Goal: Browse casually: Explore the website without a specific task or goal

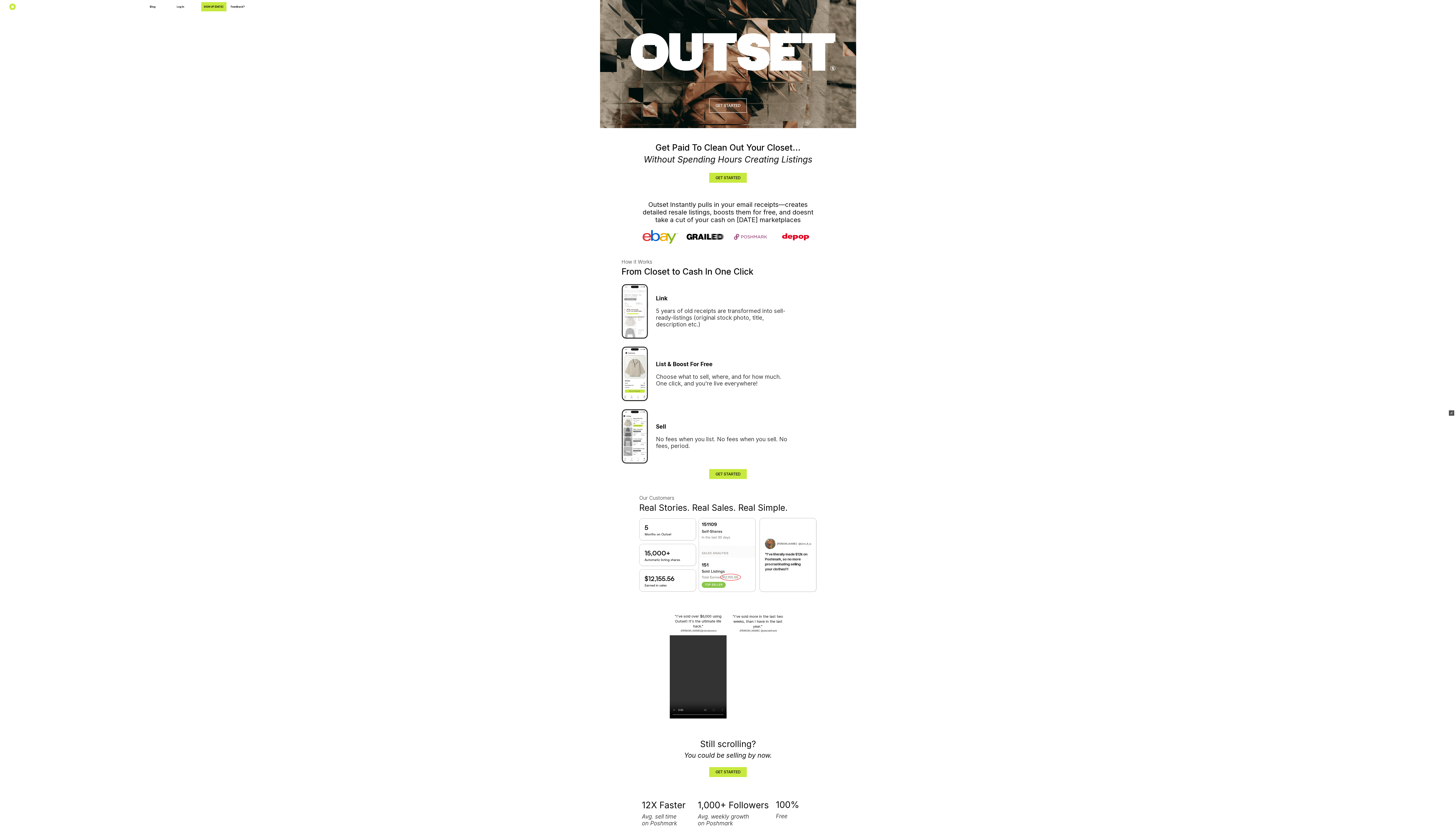
click at [717, 217] on h1 "Outset Instantly pulls in your email receipts—creates detailed resale listings,…" at bounding box center [728, 212] width 177 height 23
copy h1 "Outset Instantly pulls in your email receipts—creates detailed resale listings,…"
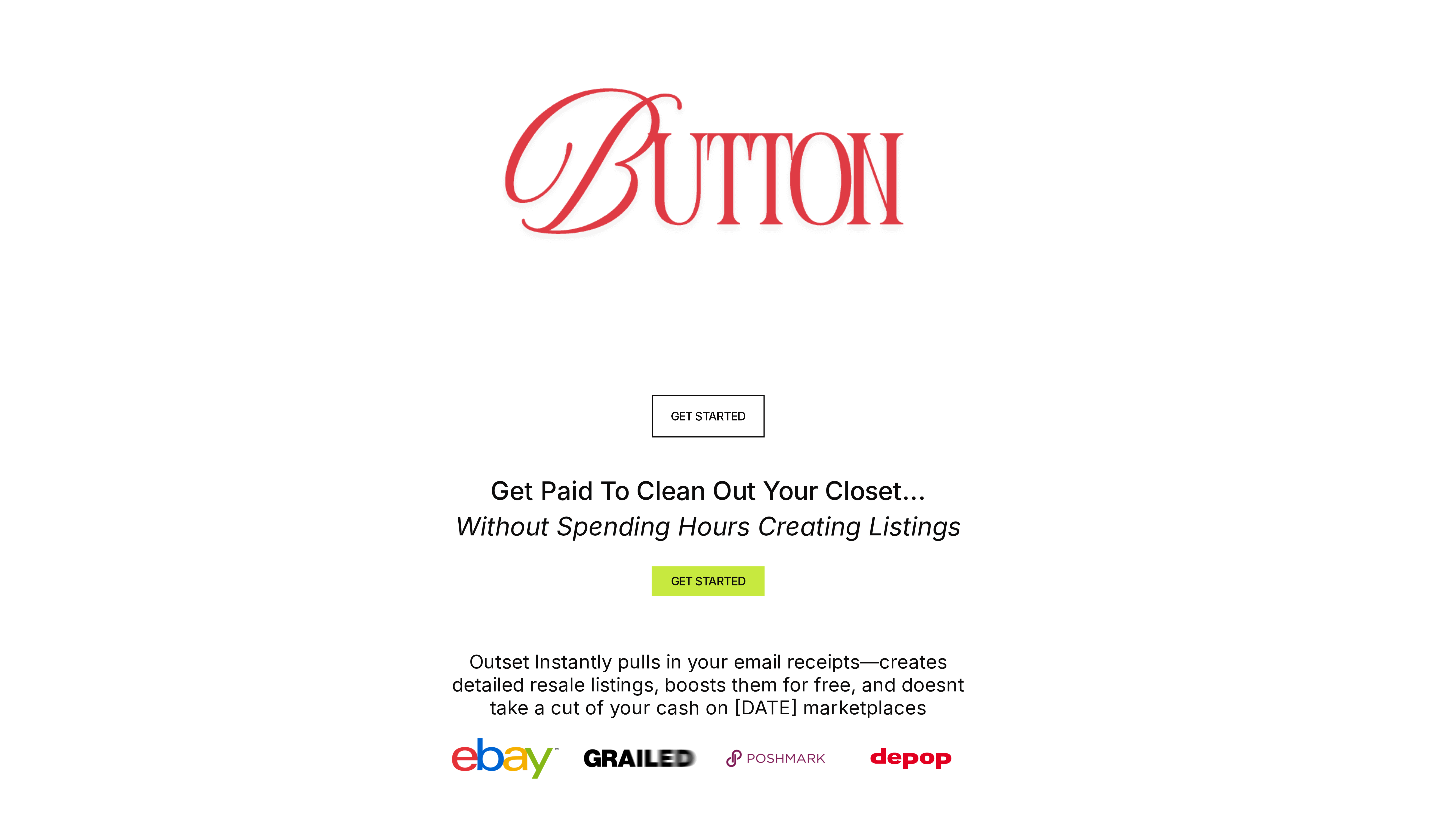
click at [795, 8] on header at bounding box center [728, 64] width 1456 height 128
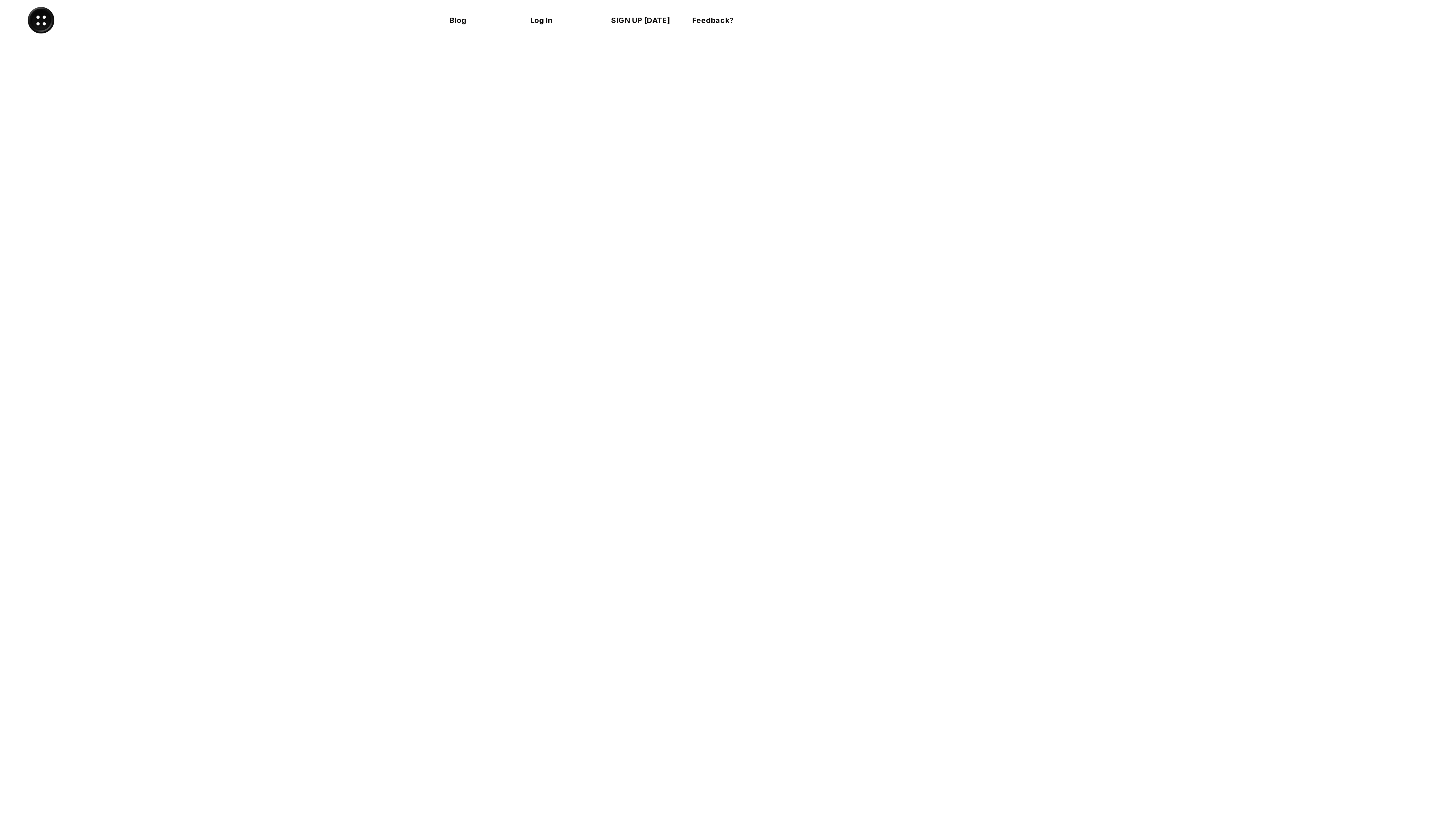
click at [138, 5] on div "Blog Log In SIGN UP TODAY Feedback?" at bounding box center [193, 7] width 121 height 9
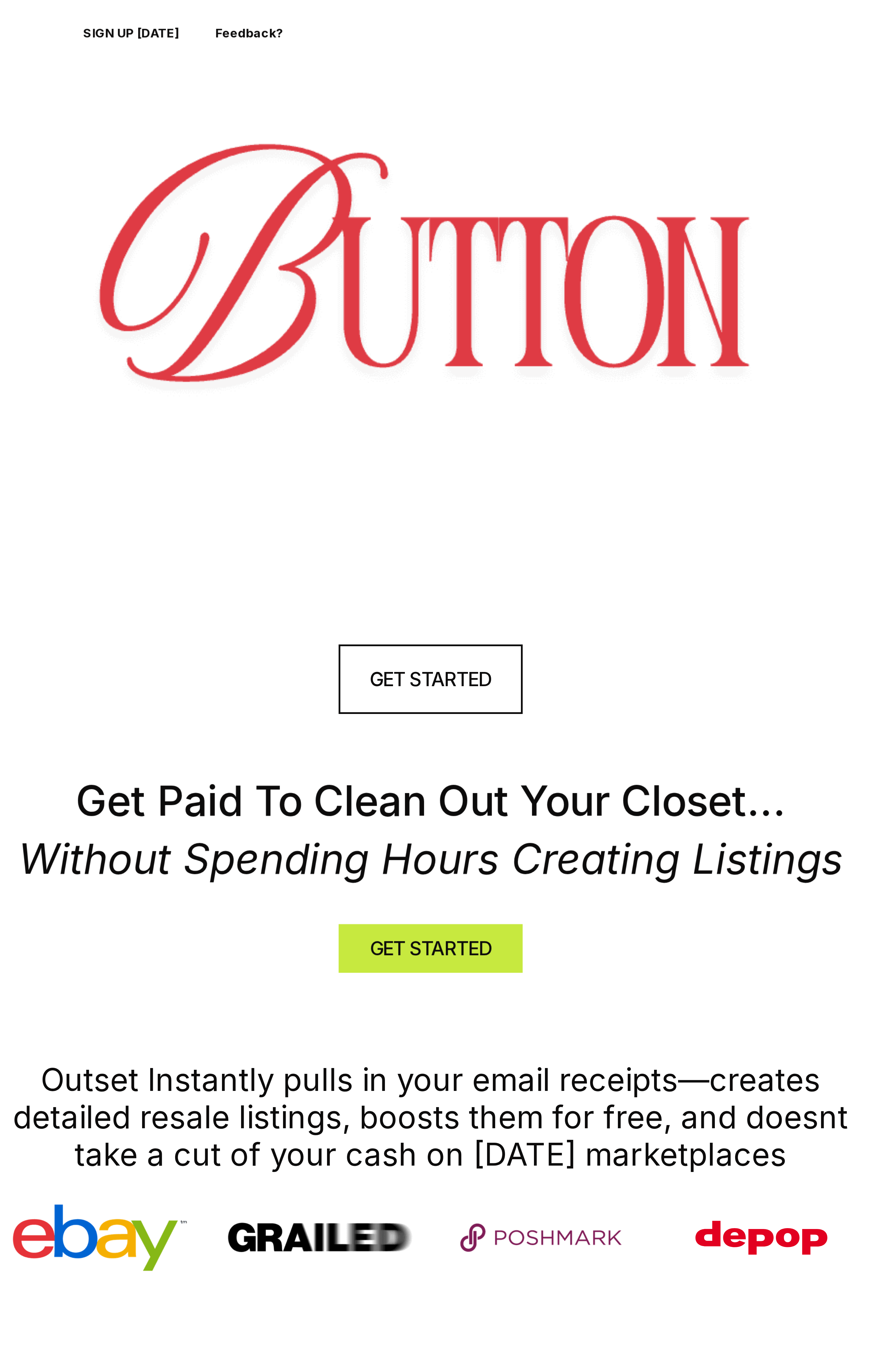
click at [601, 56] on img at bounding box center [448, 105] width 416 height 136
